Goal: Navigation & Orientation: Find specific page/section

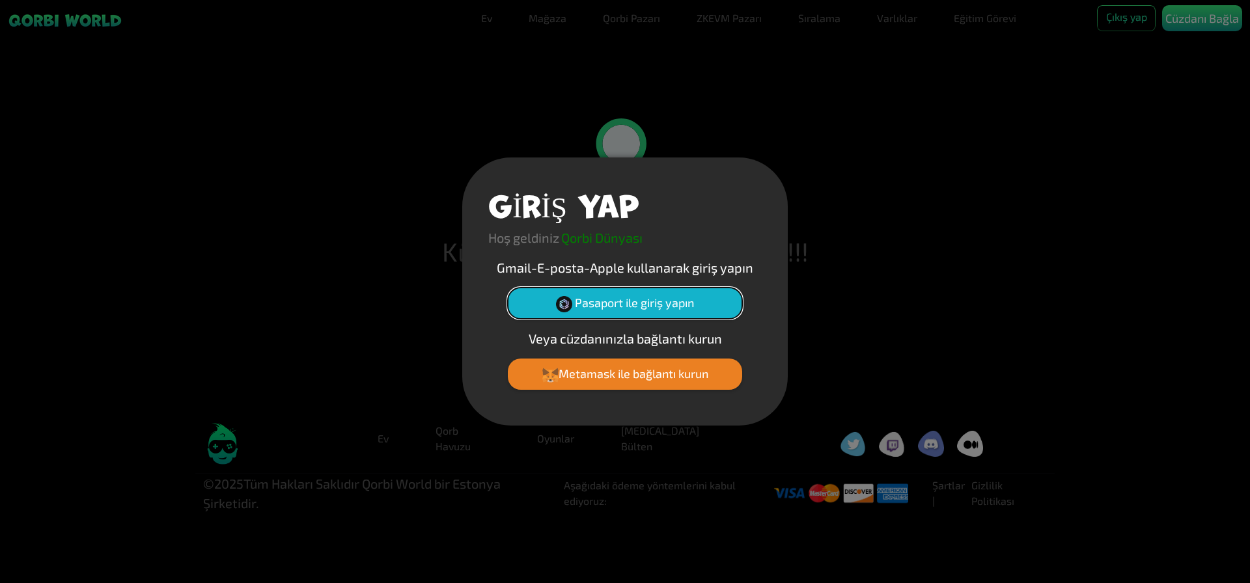
click at [628, 305] on font "Pasaport ile giriş yapın" at bounding box center [634, 303] width 119 height 14
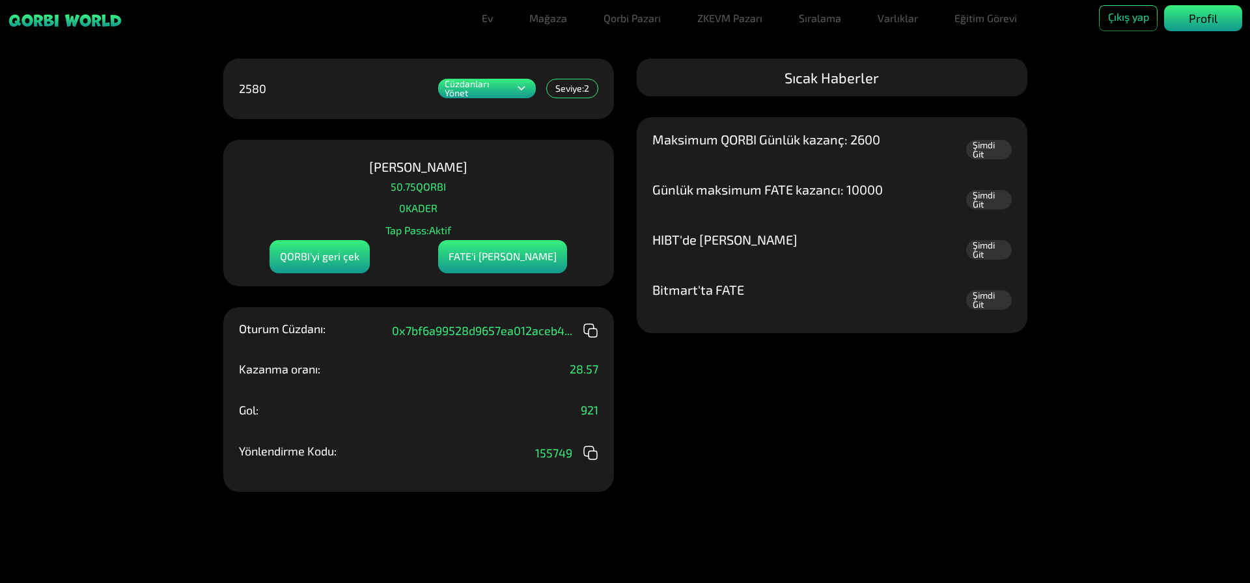
click at [1201, 10] on p "Profil" at bounding box center [1203, 19] width 29 height 18
click at [563, 87] on font "Seviye:" at bounding box center [569, 88] width 29 height 11
click at [989, 199] on font "Şimdi Git" at bounding box center [984, 200] width 22 height 20
click at [738, 16] on font "ZKEVM Pazarı" at bounding box center [729, 18] width 65 height 12
click at [636, 20] on font "Qorbi Pazarı" at bounding box center [632, 18] width 57 height 12
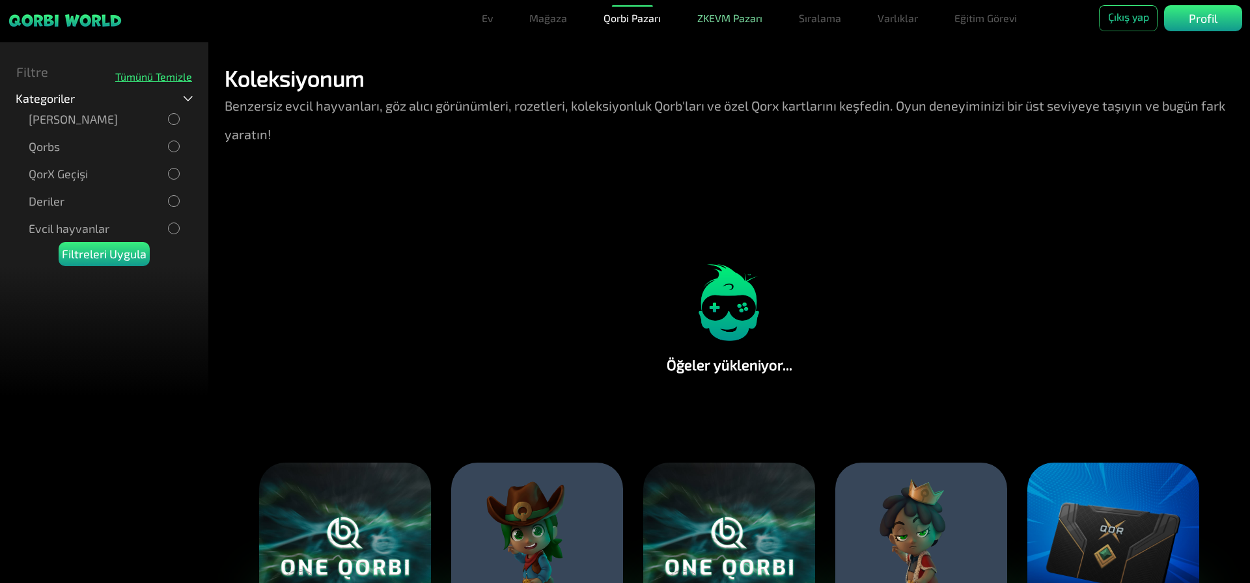
click at [728, 18] on font "ZKEVM Pazarı" at bounding box center [729, 18] width 65 height 12
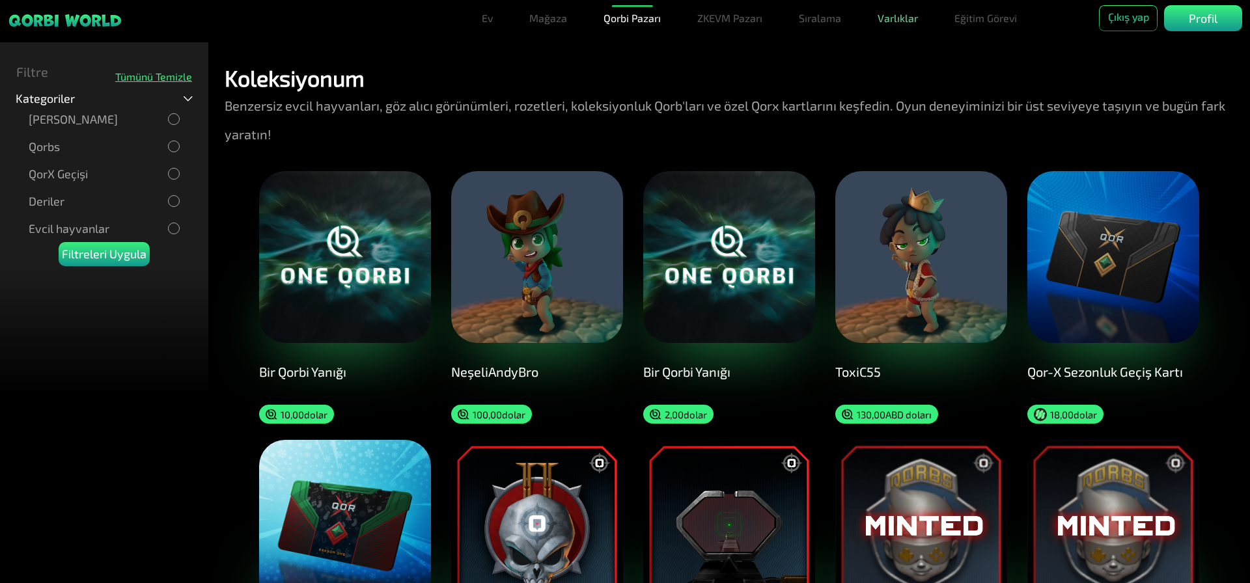
click at [878, 15] on font "Varlıklar" at bounding box center [898, 18] width 40 height 12
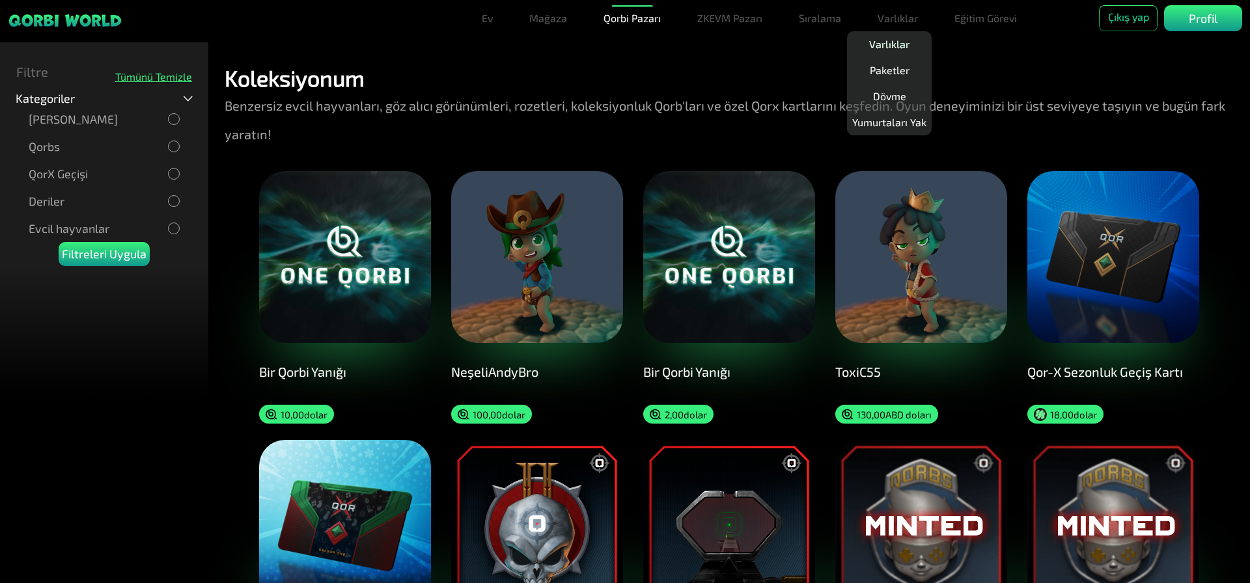
click at [891, 40] on font "Varlıklar" at bounding box center [889, 44] width 40 height 12
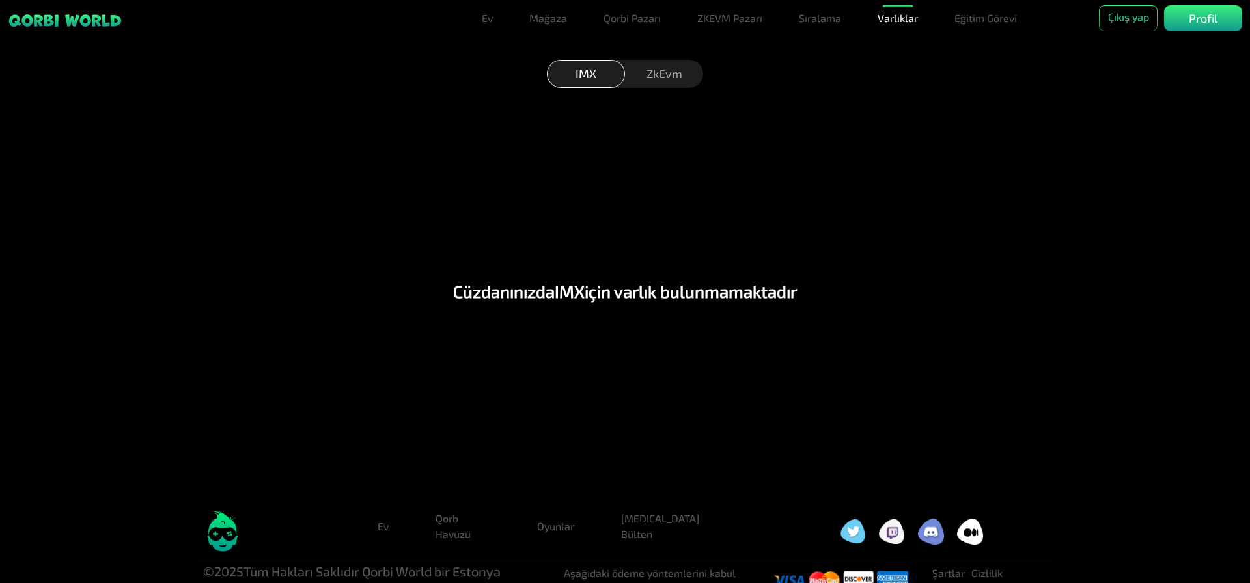
click at [657, 72] on font "ZkEvm" at bounding box center [665, 73] width 36 height 14
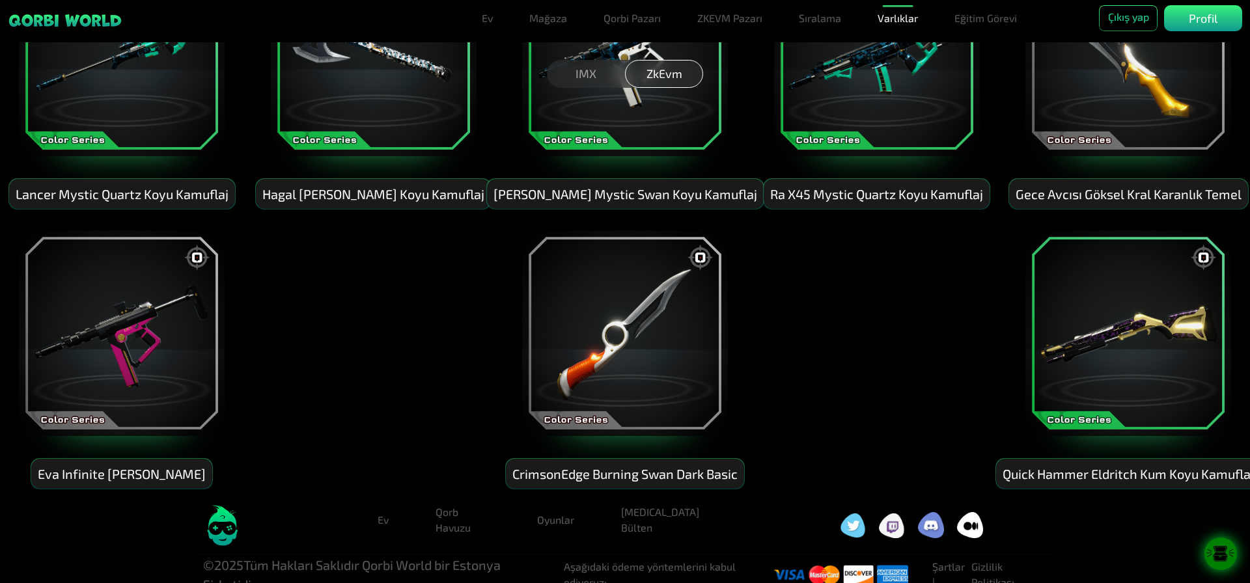
scroll to position [1838, 0]
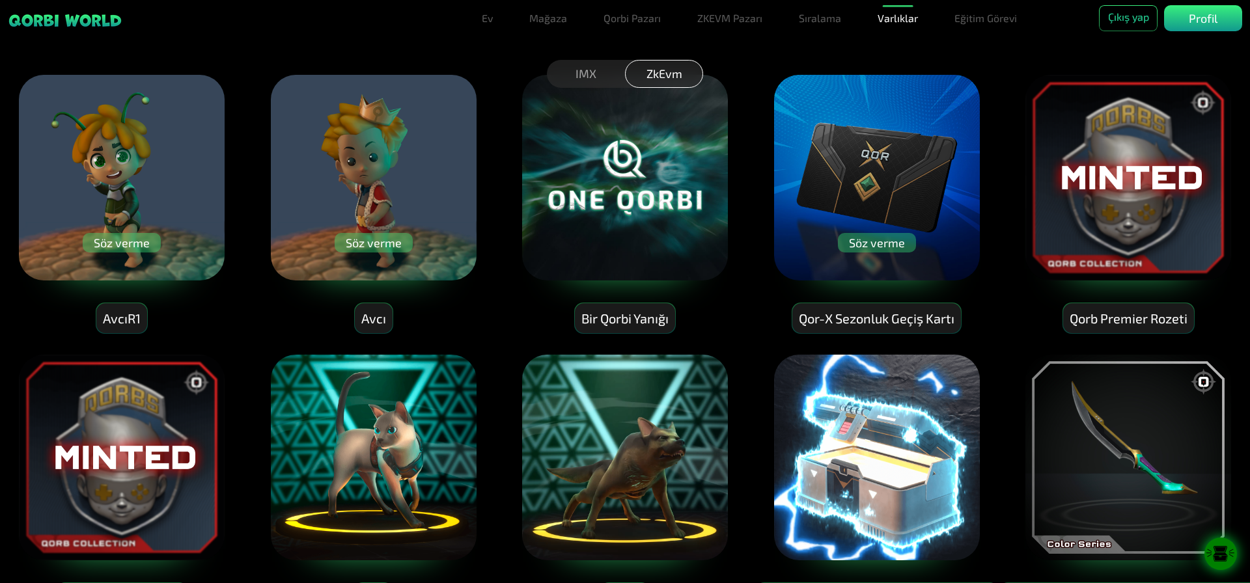
scroll to position [0, 0]
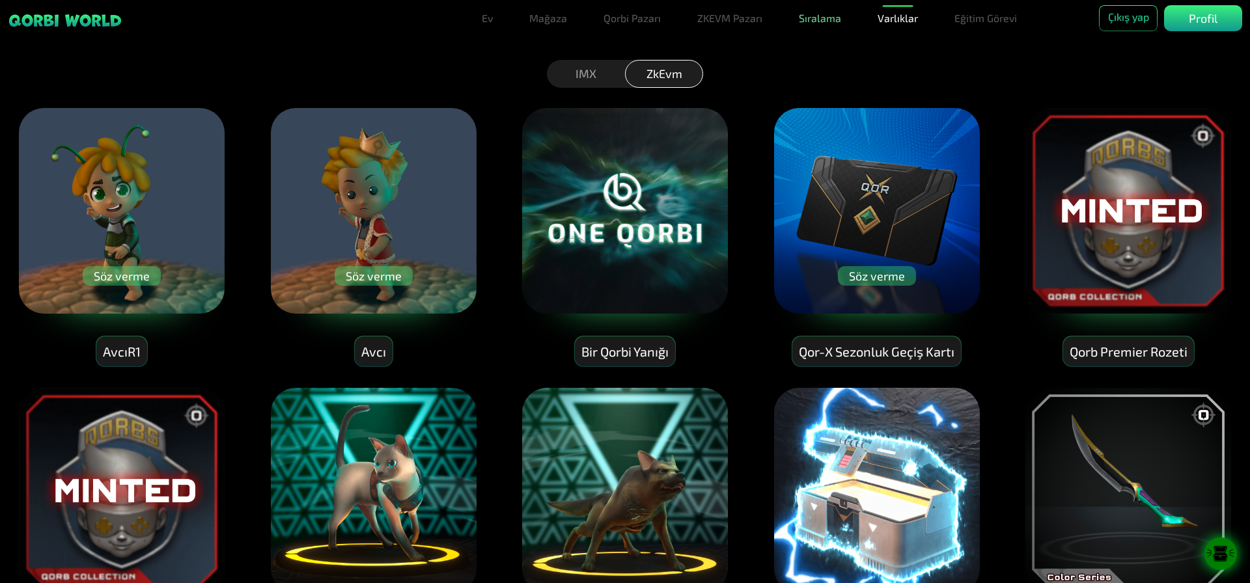
click at [811, 16] on font "Sıralama" at bounding box center [820, 18] width 42 height 12
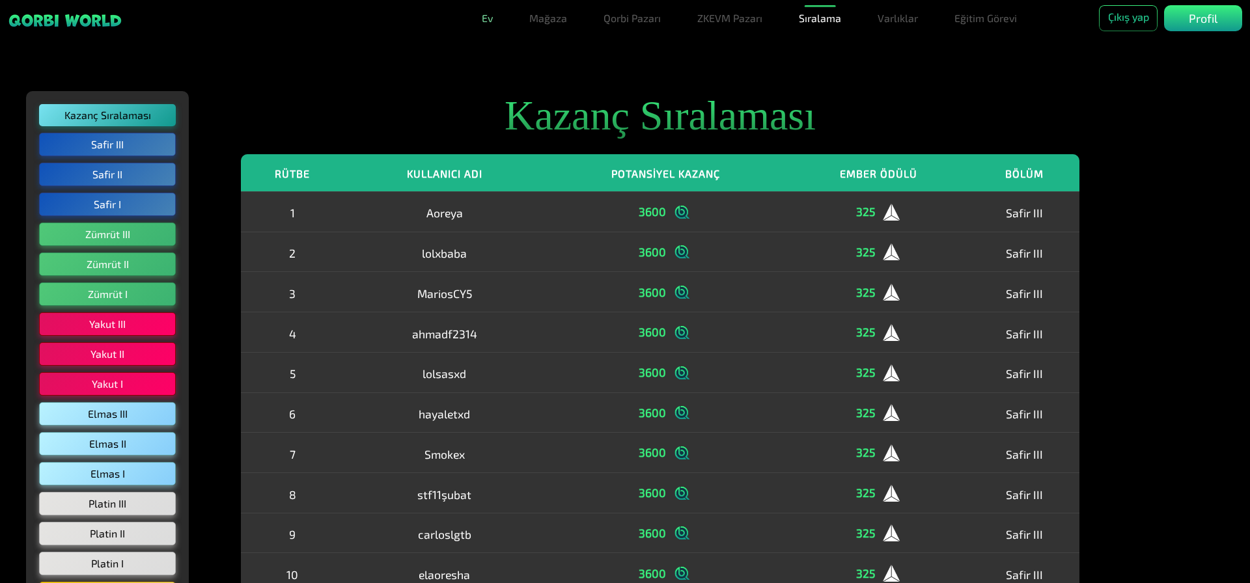
click at [494, 20] on link "Ev" at bounding box center [487, 18] width 21 height 26
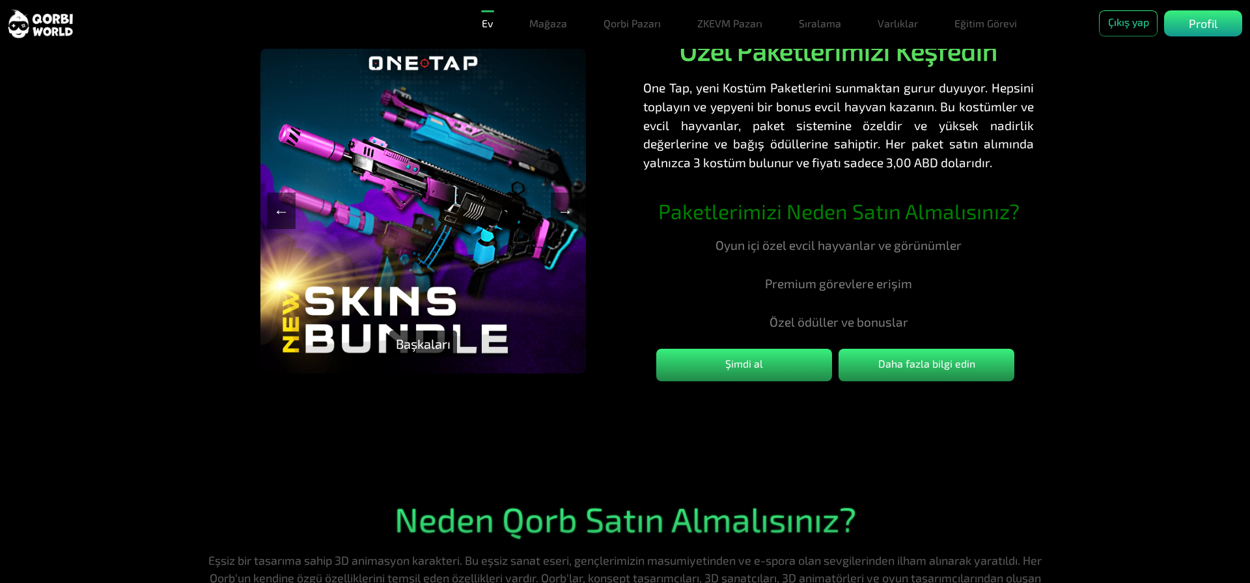
scroll to position [716, 0]
